Goal: Contribute content: Add original content to the website for others to see

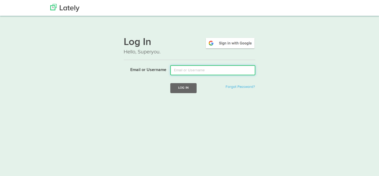
click at [203, 69] on input "Email or Username" at bounding box center [212, 70] width 85 height 10
type input "[PERSON_NAME][EMAIL_ADDRESS][DOMAIN_NAME]"
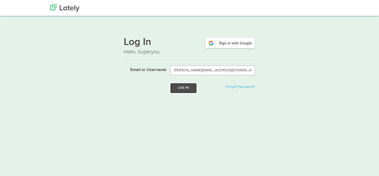
click at [189, 89] on button "Log In" at bounding box center [183, 88] width 26 height 10
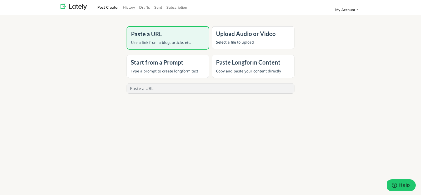
click at [240, 37] on h4 "Upload Audio or Video" at bounding box center [253, 33] width 74 height 7
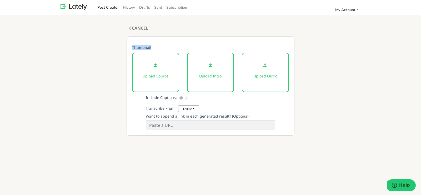
click at [240, 37] on div "Thumbnail Upload Source Upload Intro Upload Outro Include Captions: Transcribe …" at bounding box center [210, 86] width 168 height 99
click at [155, 69] on div "Upload Source" at bounding box center [155, 72] width 47 height 39
click at [156, 69] on div "Upload Source" at bounding box center [155, 72] width 47 height 39
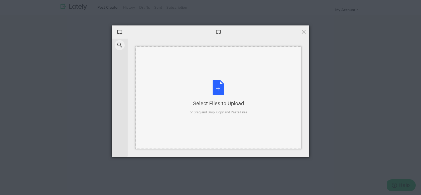
click at [207, 89] on div "Select Files to Upload or Drag and Drop, Copy and Paste Files" at bounding box center [219, 97] width 58 height 35
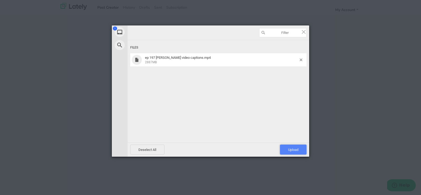
click at [290, 146] on span "Upload 1" at bounding box center [293, 150] width 27 height 10
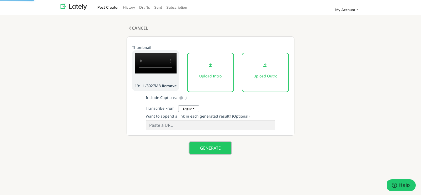
click at [208, 152] on button "GENERATE" at bounding box center [210, 148] width 42 height 12
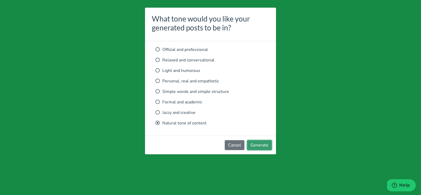
click at [253, 145] on button "Generate" at bounding box center [259, 145] width 25 height 10
